Goal: Find contact information: Find contact information

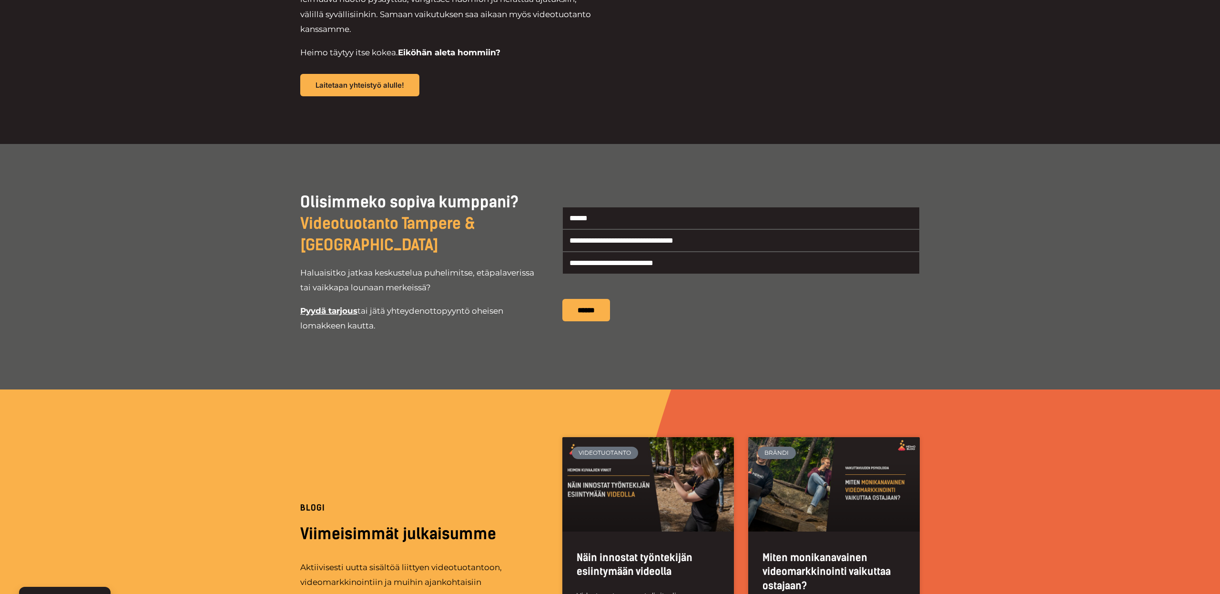
scroll to position [1985, 0]
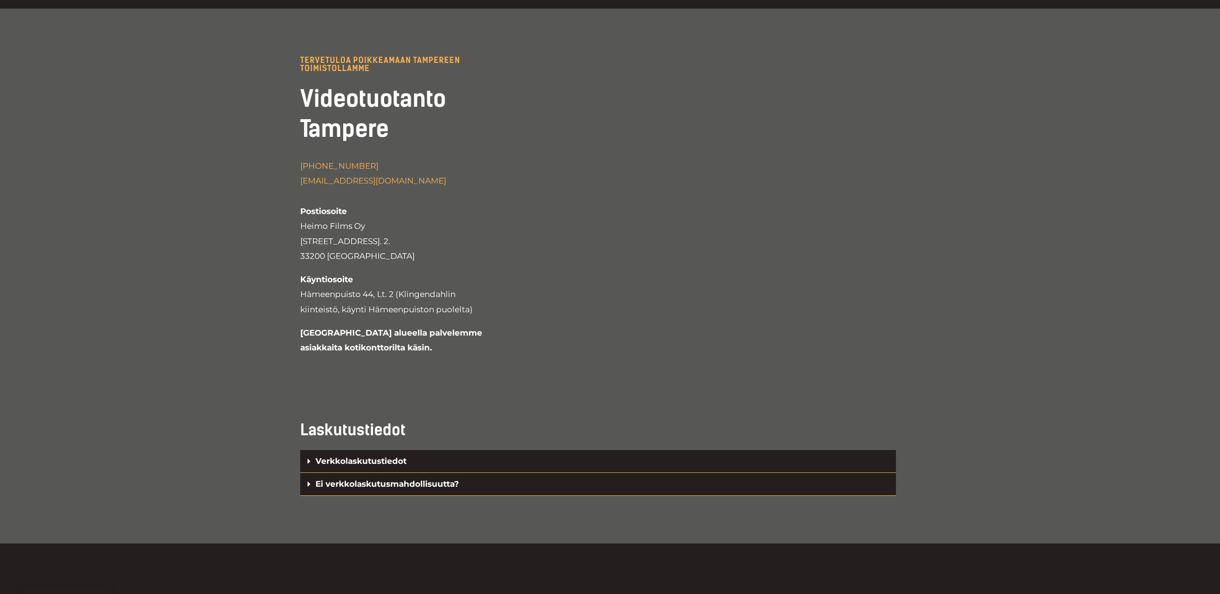
scroll to position [1960, 0]
drag, startPoint x: 302, startPoint y: 187, endPoint x: 385, endPoint y: 202, distance: 84.6
click at [385, 203] on p "+358 44 235 3810 info@heimofilms.fi Postiosoite Heimo Films Oy Pyhäjärvenkatu 5…" at bounding box center [391, 209] width 183 height 105
copy p "Pyhäjärvenkatu 5, Lt. 2. 33200 Tampere"
